Goal: Task Accomplishment & Management: Manage account settings

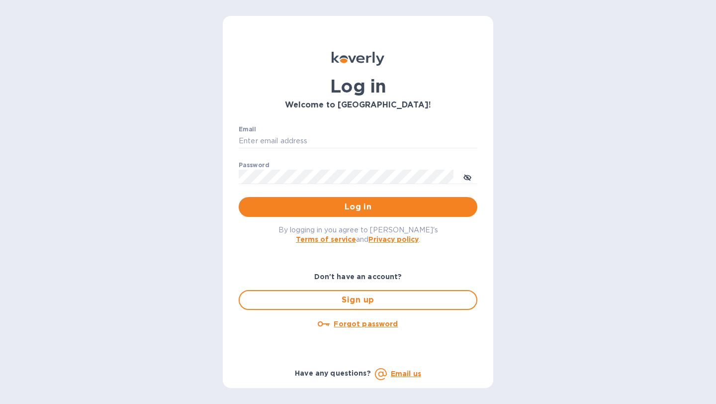
click at [348, 131] on div "Email ​" at bounding box center [358, 144] width 239 height 36
click at [302, 143] on input "Email" at bounding box center [358, 141] width 239 height 15
type input "[PERSON_NAME][EMAIL_ADDRESS][DOMAIN_NAME]"
click at [239, 197] on button "Log in" at bounding box center [358, 207] width 239 height 20
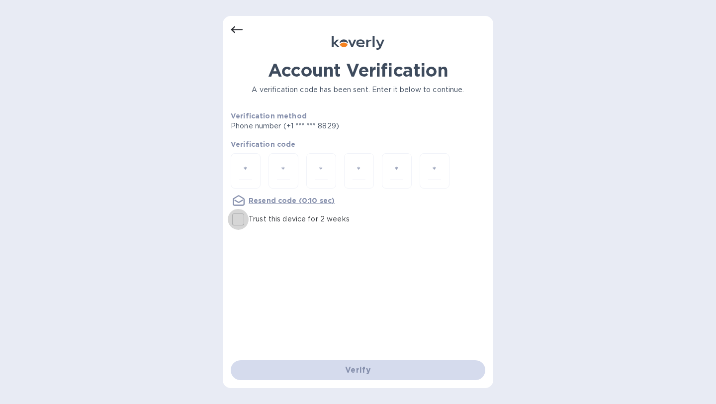
click at [242, 219] on input "Trust this device for 2 weeks" at bounding box center [238, 219] width 21 height 21
checkbox input "true"
click at [242, 175] on input "number" at bounding box center [245, 171] width 13 height 18
type input "8"
type input "2"
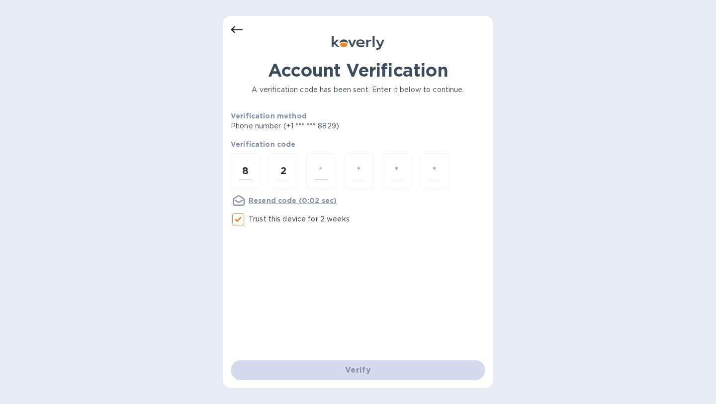
type input "1"
type input "8"
type input "3"
type input "4"
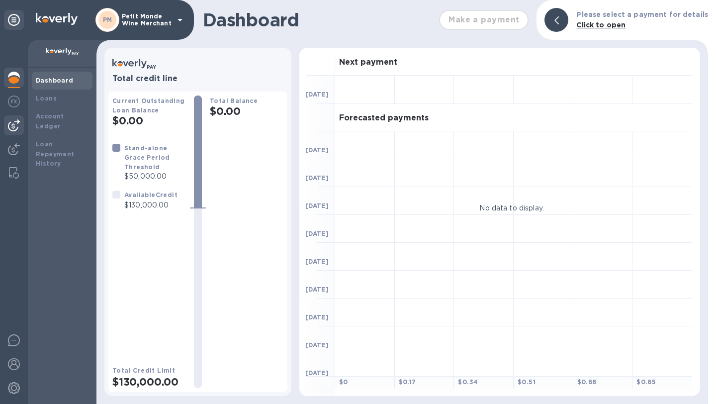
click at [16, 129] on img at bounding box center [14, 125] width 12 height 12
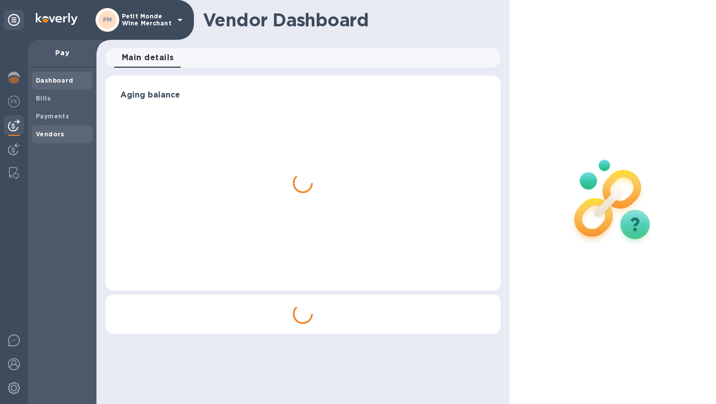
click at [39, 138] on span "Vendors" at bounding box center [50, 134] width 29 height 10
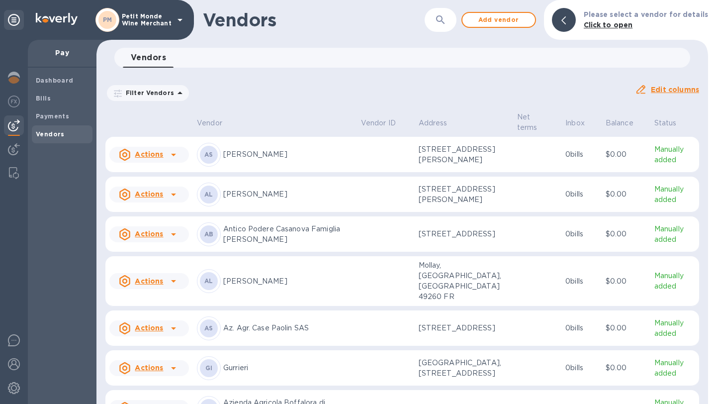
click at [57, 130] on b "Vendors" at bounding box center [50, 133] width 29 height 7
click at [446, 18] on icon "button" at bounding box center [441, 20] width 12 height 12
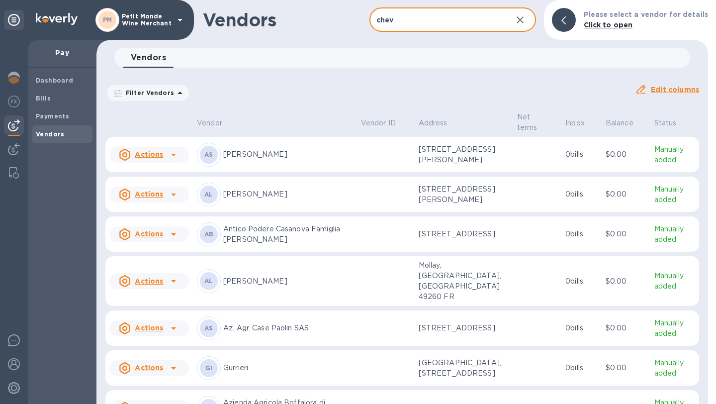
type input "chev"
